Goal: Find specific page/section: Find specific page/section

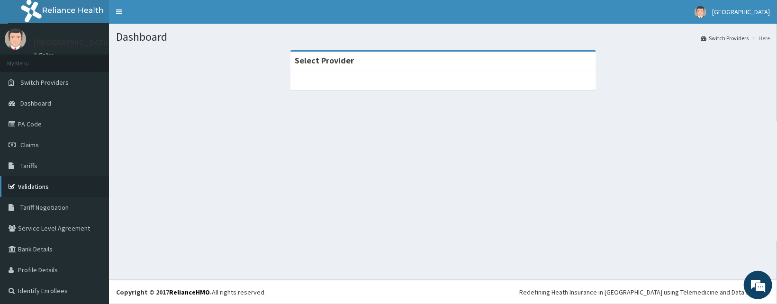
click at [45, 180] on link "Validations" at bounding box center [54, 186] width 109 height 21
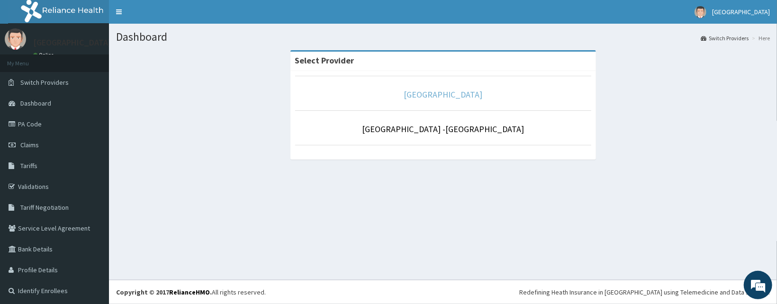
click at [470, 93] on link "[GEOGRAPHIC_DATA]" at bounding box center [443, 94] width 79 height 11
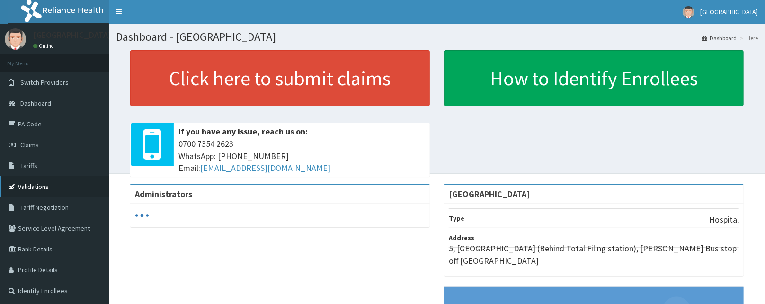
click at [43, 186] on link "Validations" at bounding box center [54, 186] width 109 height 21
